Goal: Use online tool/utility: Use online tool/utility

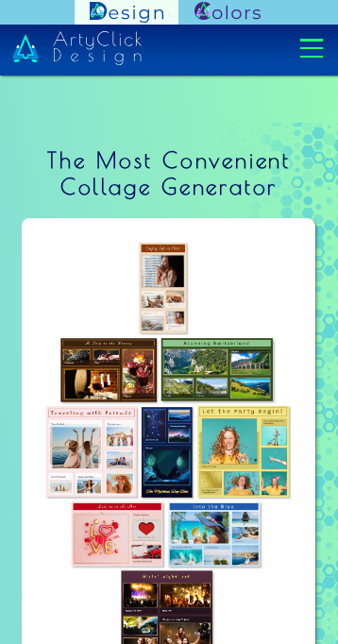
scroll to position [1020, 0]
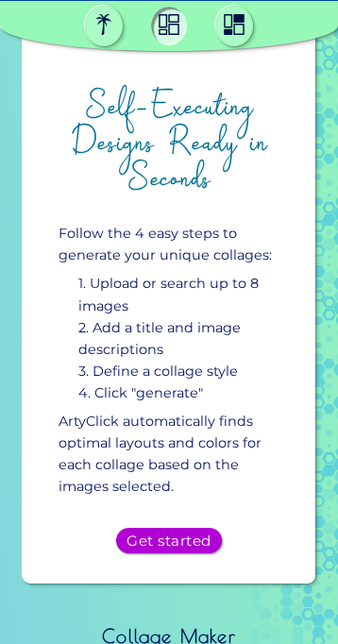
click at [198, 538] on h5 "Get started" at bounding box center [169, 541] width 83 height 14
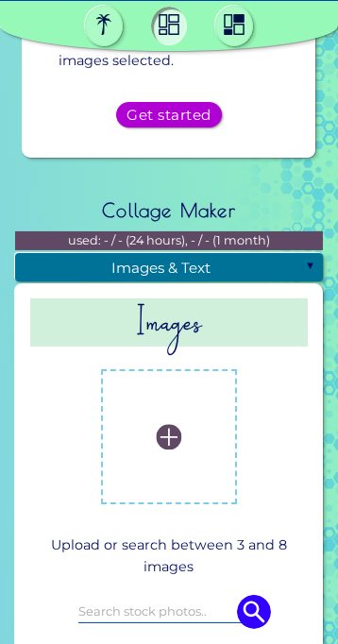
scroll to position [1079, 0]
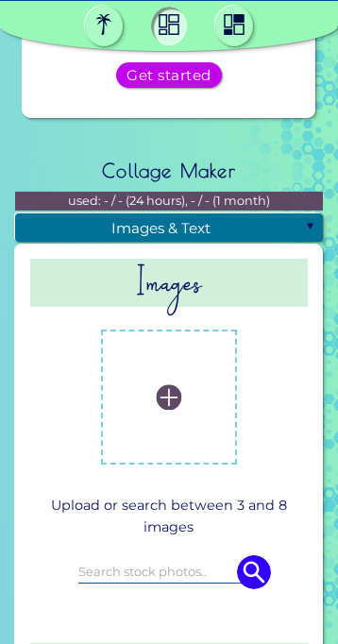
click at [161, 376] on label at bounding box center [169, 397] width 116 height 116
click at [0, 0] on input "file" at bounding box center [0, 0] width 0 height 0
click at [166, 402] on img at bounding box center [169, 398] width 26 height 26
click at [0, 0] on input "file" at bounding box center [0, 0] width 0 height 0
click at [166, 393] on img at bounding box center [169, 398] width 26 height 26
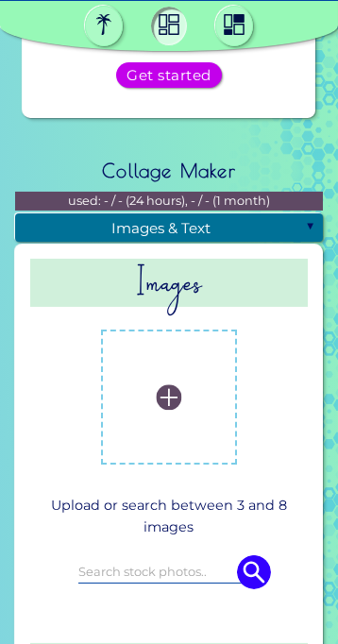
click at [0, 0] on input "file" at bounding box center [0, 0] width 0 height 0
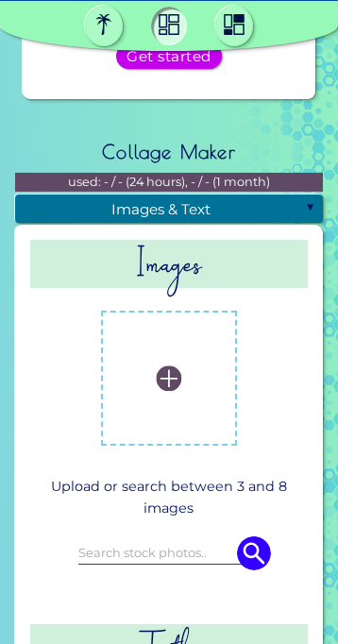
scroll to position [1068, 0]
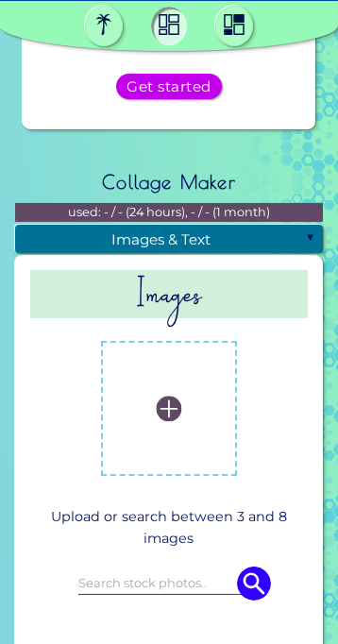
click at [173, 396] on img at bounding box center [169, 409] width 26 height 26
click at [0, 0] on input "file" at bounding box center [0, 0] width 0 height 0
click at [181, 403] on label at bounding box center [169, 409] width 116 height 116
click at [0, 0] on input "file" at bounding box center [0, 0] width 0 height 0
click at [177, 443] on label at bounding box center [169, 409] width 116 height 116
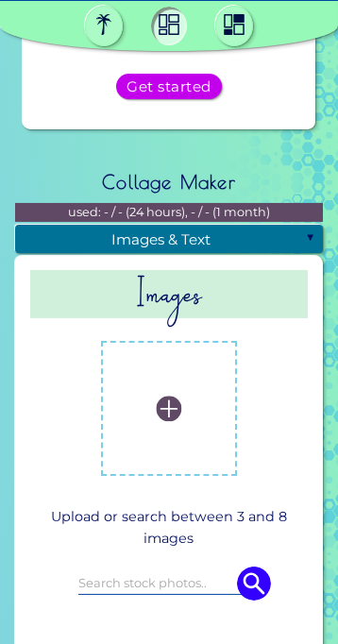
click at [0, 0] on input "file" at bounding box center [0, 0] width 0 height 0
click at [173, 460] on label at bounding box center [169, 409] width 116 height 116
click at [0, 0] on input "file" at bounding box center [0, 0] width 0 height 0
click at [187, 415] on label at bounding box center [169, 409] width 116 height 116
click at [0, 0] on input "file" at bounding box center [0, 0] width 0 height 0
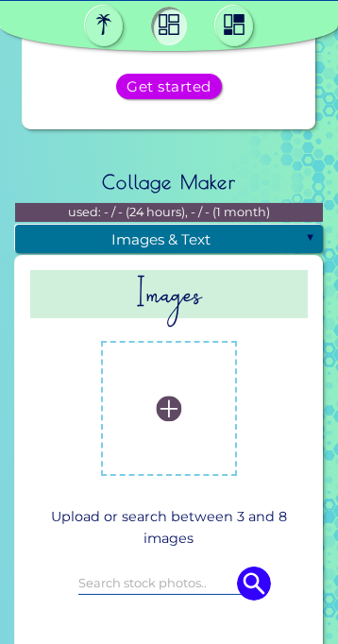
click at [173, 384] on label at bounding box center [169, 409] width 116 height 116
click at [0, 0] on input "file" at bounding box center [0, 0] width 0 height 0
click at [221, 291] on h2 "Images" at bounding box center [169, 294] width 278 height 48
click at [283, 248] on div "Images & Text" at bounding box center [169, 239] width 308 height 28
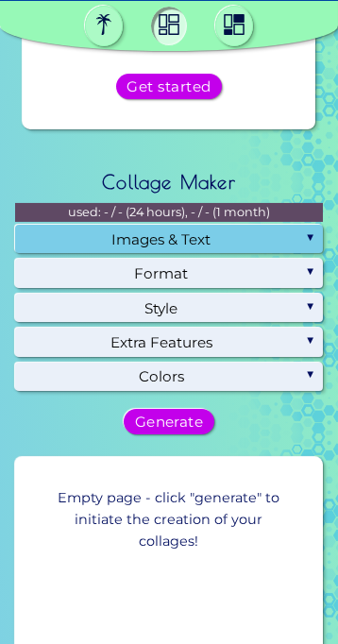
click at [306, 235] on div "Images & Text" at bounding box center [169, 239] width 308 height 28
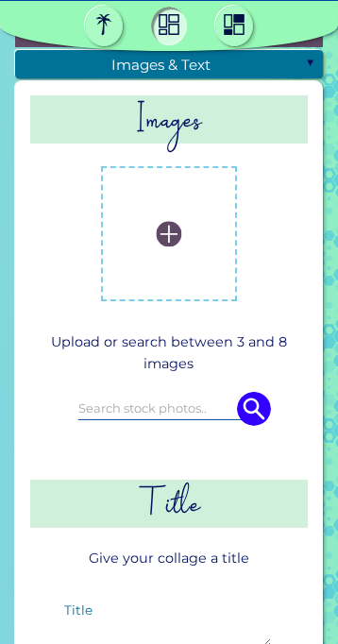
click at [174, 248] on label at bounding box center [169, 234] width 116 height 116
click at [0, 0] on input "file" at bounding box center [0, 0] width 0 height 0
click at [178, 244] on label at bounding box center [169, 234] width 116 height 116
click at [0, 0] on input "file" at bounding box center [0, 0] width 0 height 0
click at [180, 409] on input at bounding box center [168, 408] width 181 height 21
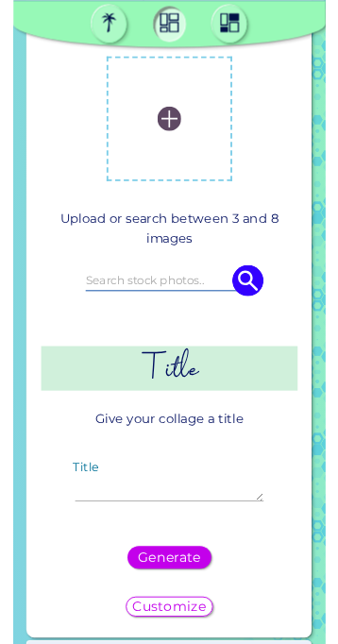
scroll to position [1347, 0]
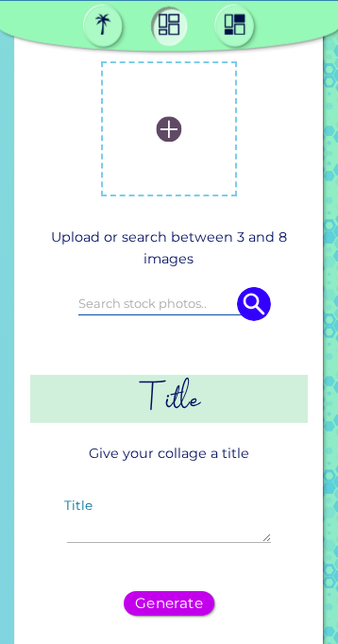
click at [164, 26] on img at bounding box center [169, 25] width 37 height 37
